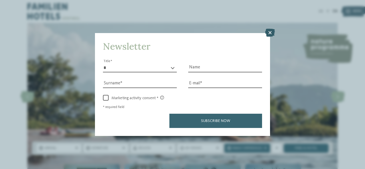
click at [271, 29] on icon at bounding box center [270, 33] width 10 height 8
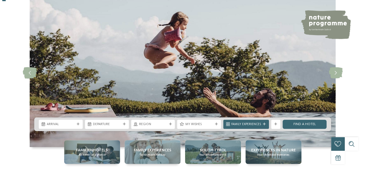
scroll to position [27, 0]
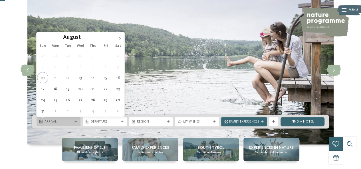
click at [51, 122] on span "Arrival" at bounding box center [59, 122] width 28 height 5
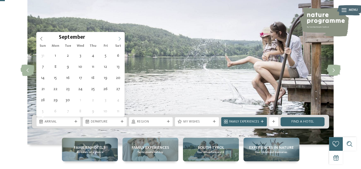
click at [120, 39] on icon at bounding box center [120, 39] width 2 height 4
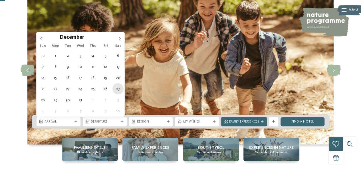
type div "[DATE]"
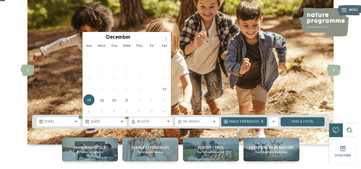
type input "****"
click at [166, 39] on icon at bounding box center [166, 39] width 4 height 4
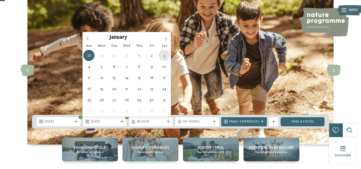
type div "[DATE]"
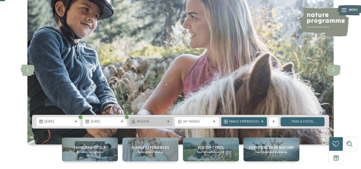
click at [153, 122] on span "Region" at bounding box center [151, 122] width 28 height 5
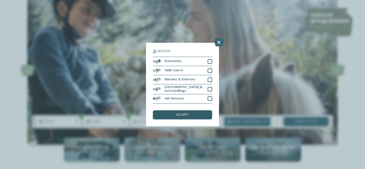
click at [184, 114] on span "accept" at bounding box center [182, 115] width 13 height 4
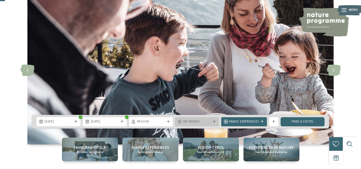
click at [209, 124] on span "My wishes" at bounding box center [197, 122] width 28 height 5
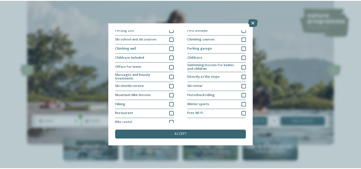
scroll to position [70, 0]
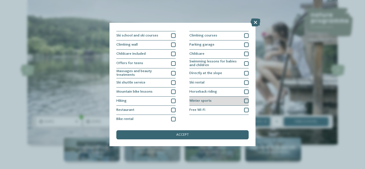
click at [244, 102] on div at bounding box center [246, 101] width 5 height 5
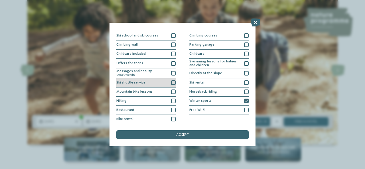
click at [172, 82] on div at bounding box center [173, 82] width 5 height 5
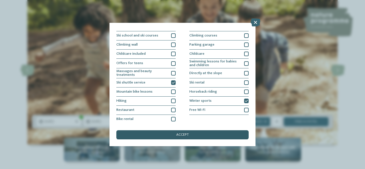
click at [180, 137] on span "accept" at bounding box center [182, 135] width 13 height 4
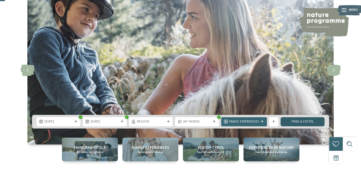
click at [300, 122] on link "Find a hotel" at bounding box center [303, 121] width 44 height 9
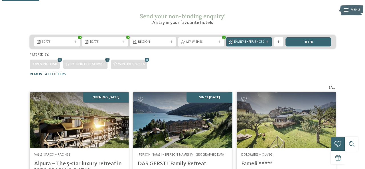
scroll to position [59, 0]
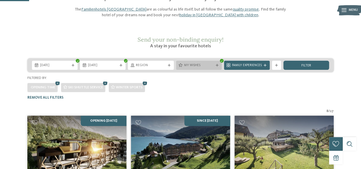
click at [208, 63] on span "My wishes" at bounding box center [199, 65] width 30 height 5
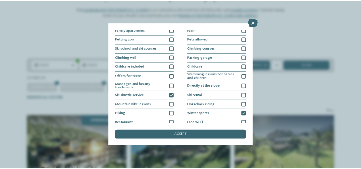
scroll to position [68, 0]
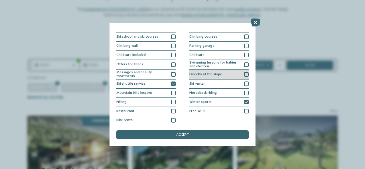
click at [245, 73] on div at bounding box center [246, 74] width 5 height 5
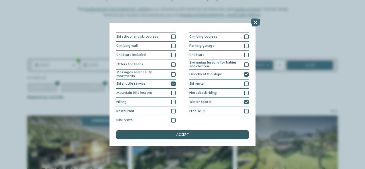
click at [196, 133] on div "accept" at bounding box center [182, 134] width 132 height 9
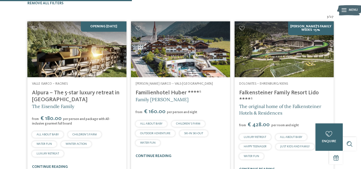
scroll to position [158, 0]
